Goal: Navigation & Orientation: Find specific page/section

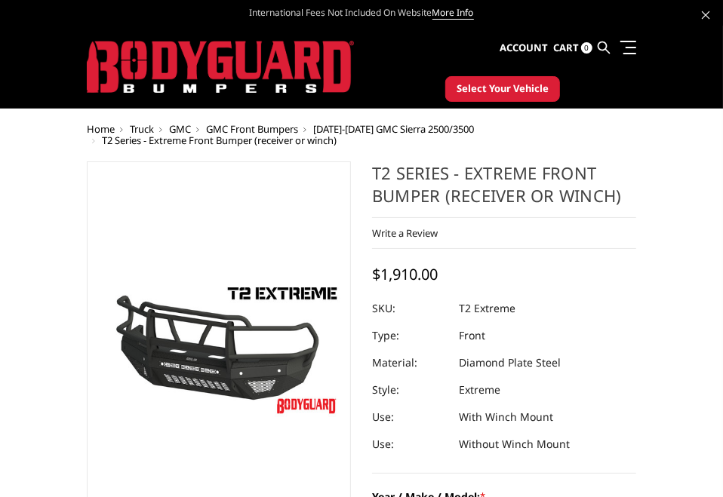
click at [256, 129] on span "GMC Front Bumpers" at bounding box center [252, 129] width 92 height 14
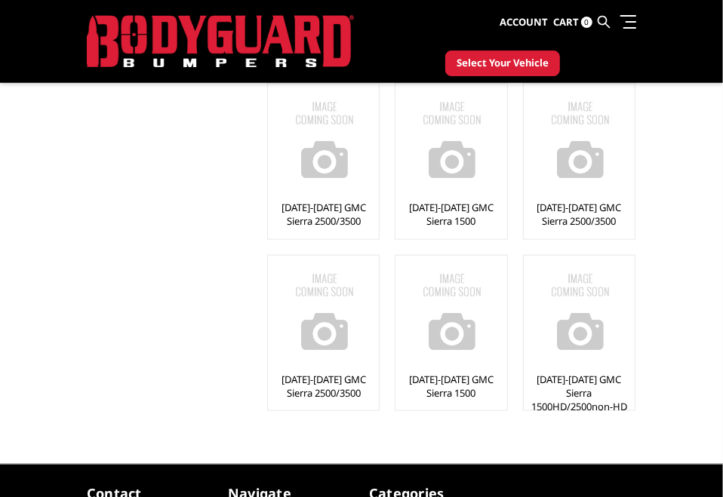
scroll to position [604, 0]
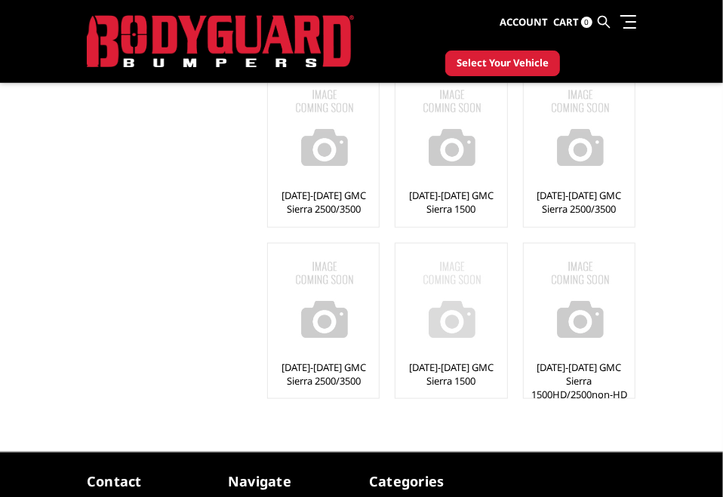
click at [478, 361] on link "[DATE]-[DATE] GMC Sierra 1500" at bounding box center [450, 374] width 103 height 27
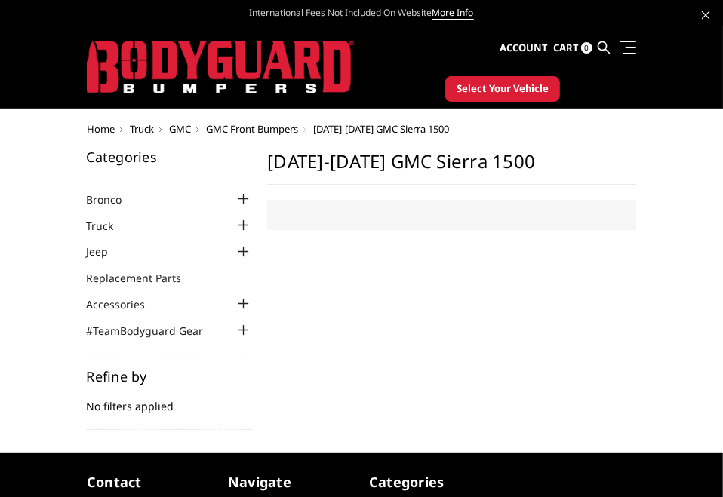
click at [563, 355] on div "Categories Bronco [DATE]-[DATE] Bronco Front [DATE]-[DATE] Bronco Rear [DATE]-[…" at bounding box center [361, 290] width 565 height 280
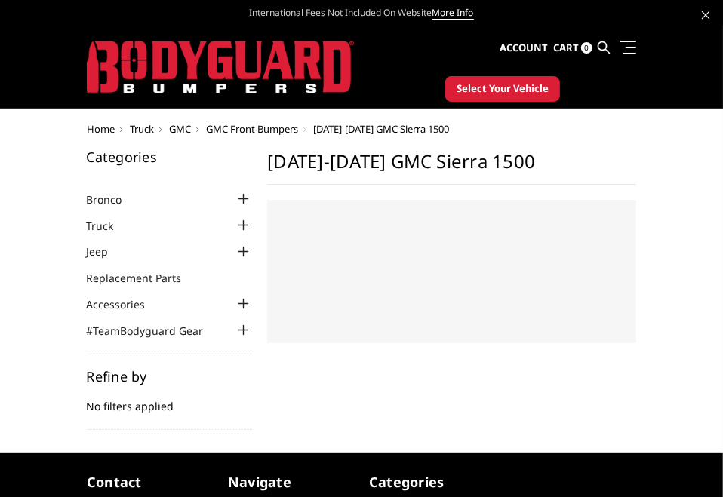
select select "US"
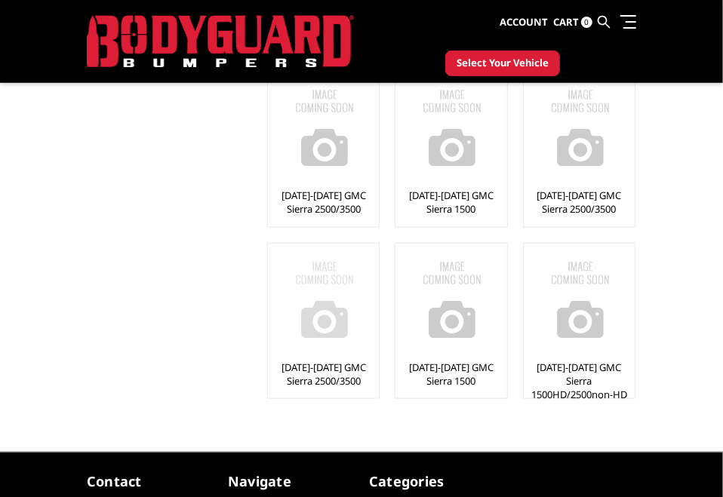
click at [343, 352] on div "[DATE]-[DATE] GMC Sierra 2500/3500" at bounding box center [323, 321] width 103 height 147
click at [346, 317] on img at bounding box center [325, 301] width 106 height 106
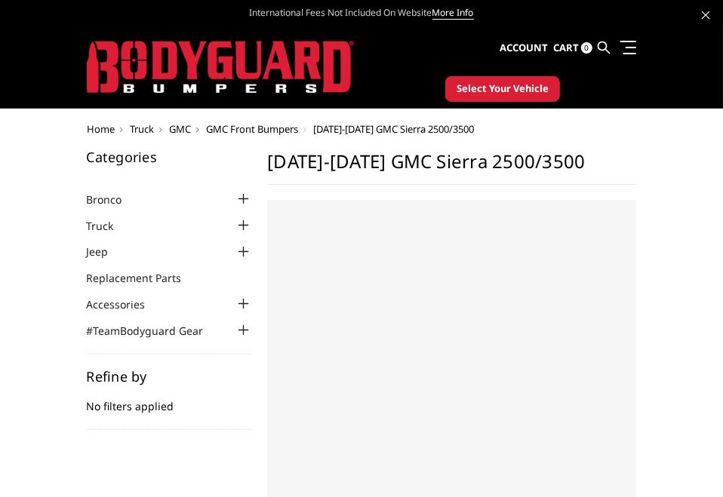
select select "US"
